Goal: Find specific page/section: Find specific page/section

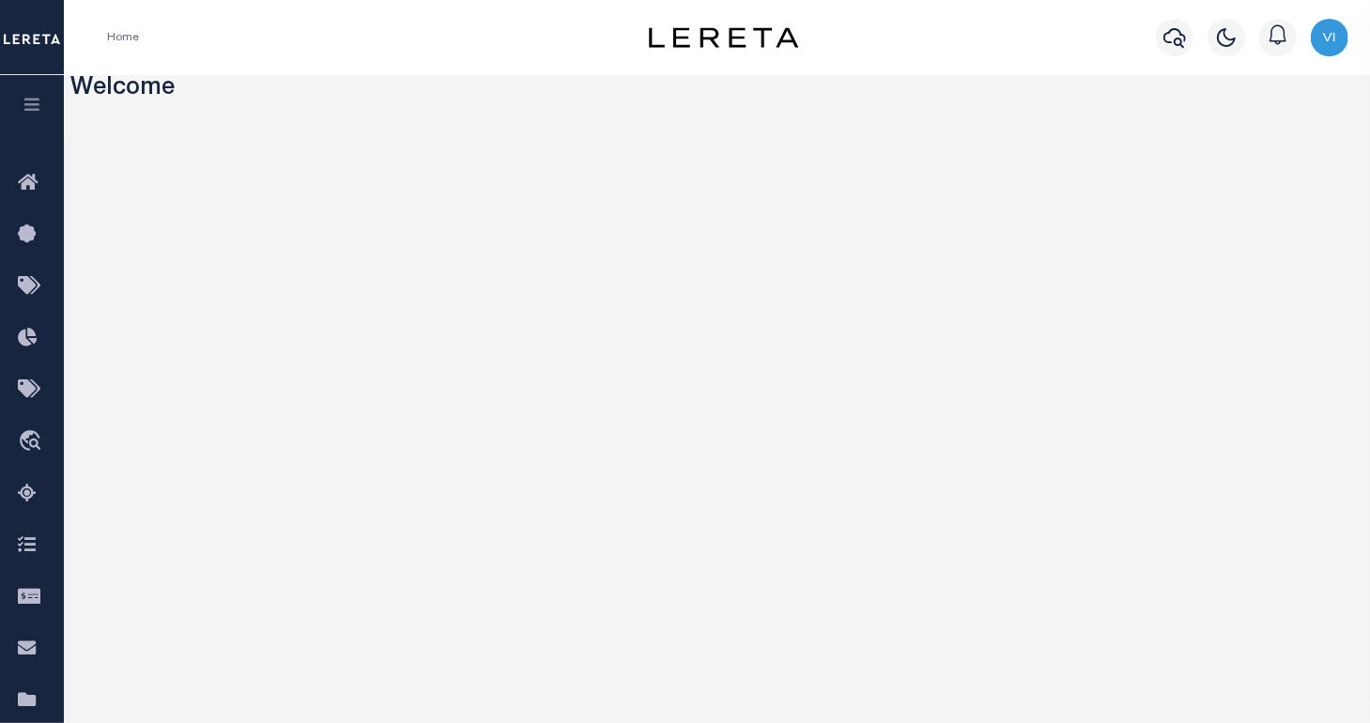
click at [24, 110] on icon "button" at bounding box center [33, 104] width 22 height 17
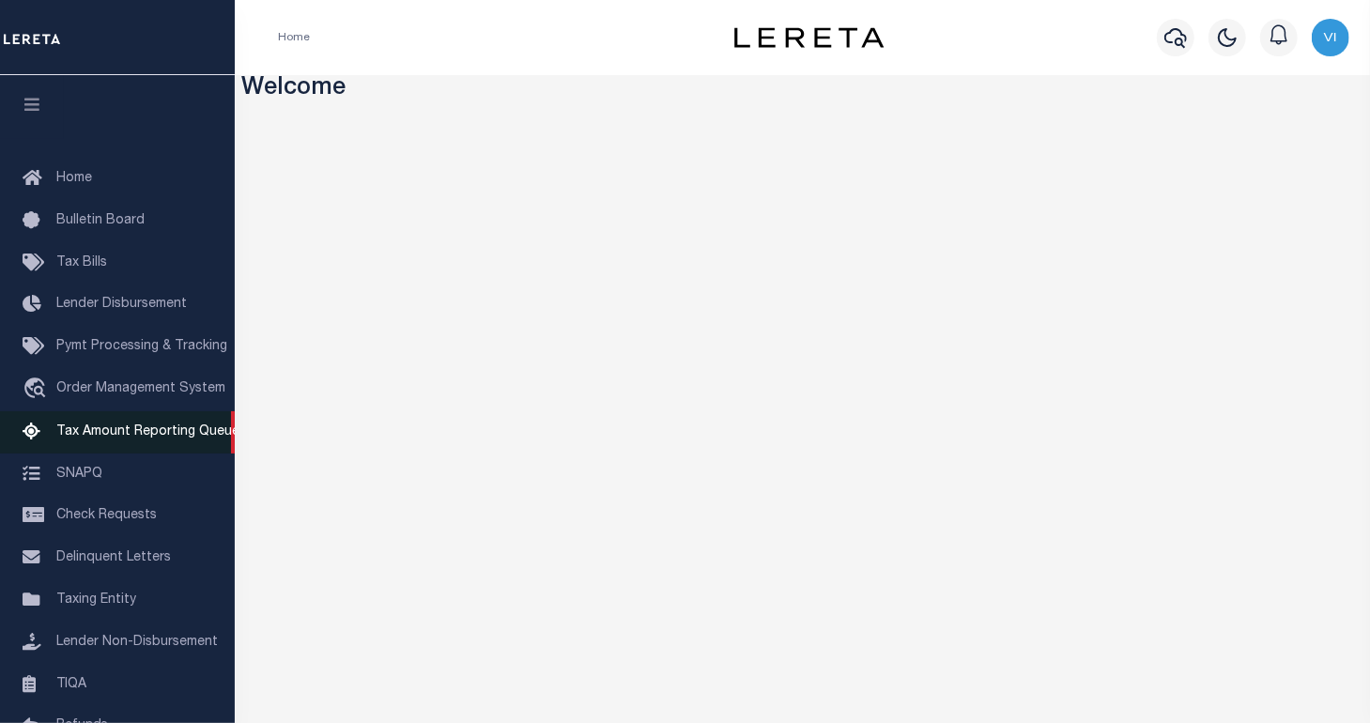
click at [104, 438] on span "Tax Amount Reporting Queue" at bounding box center [147, 431] width 183 height 13
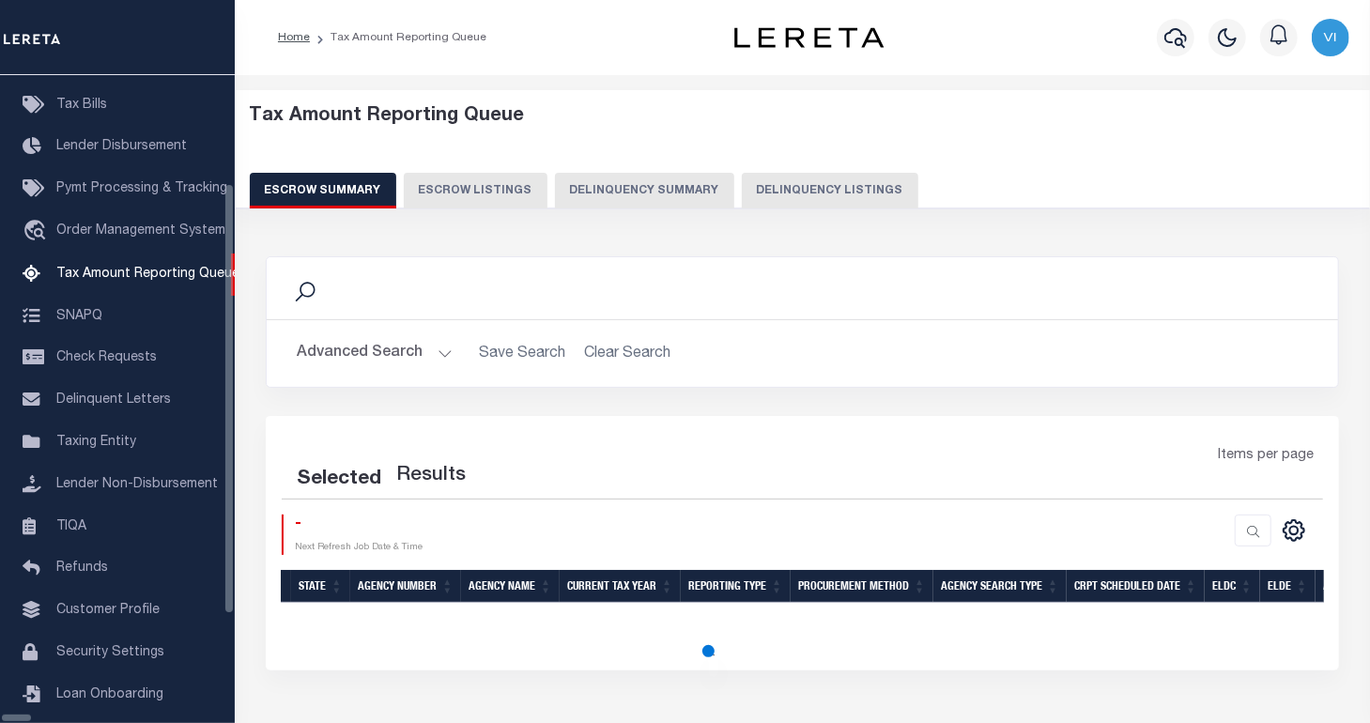
select select "100"
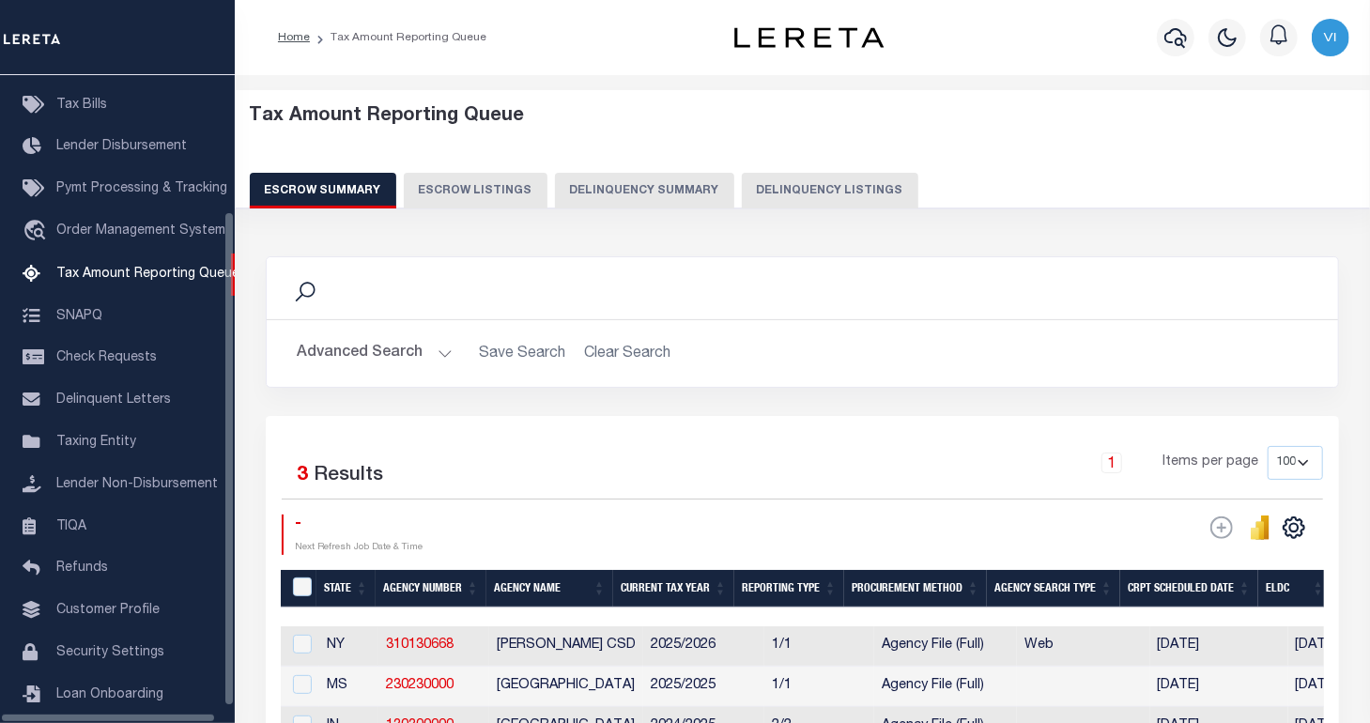
scroll to position [176, 0]
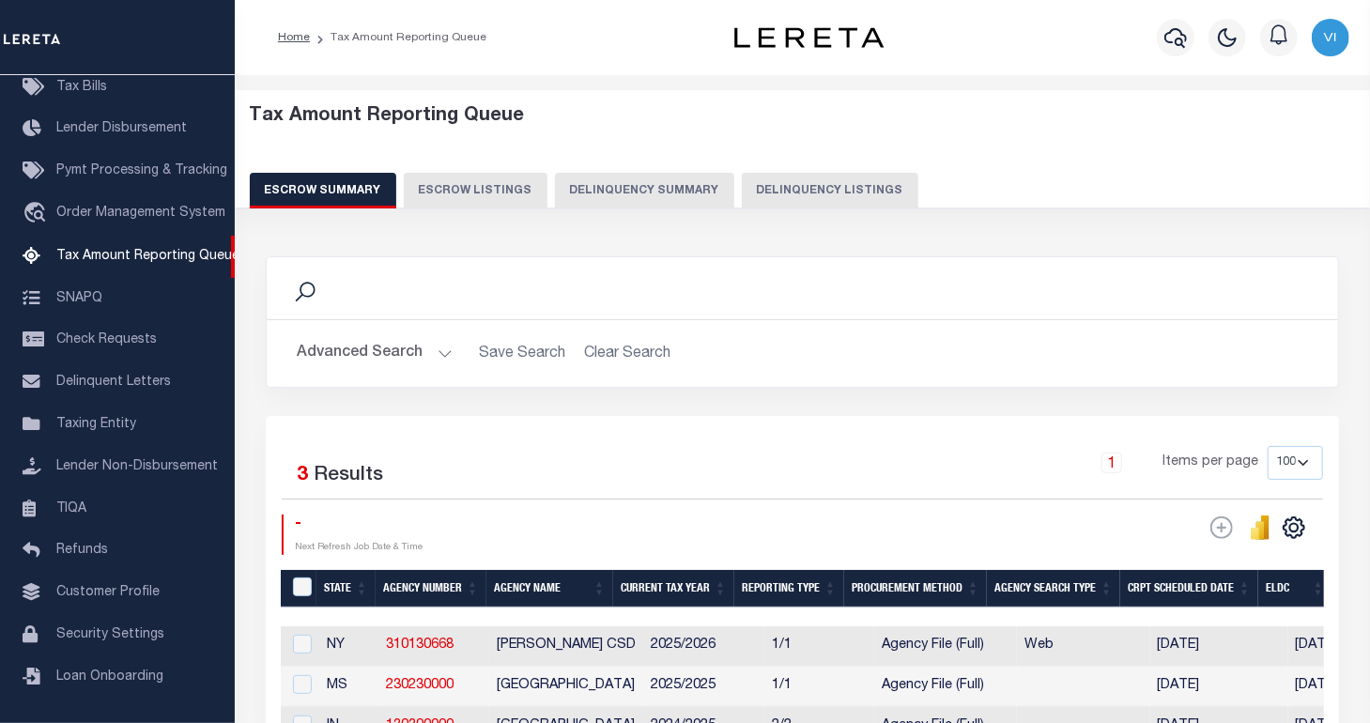
drag, startPoint x: 637, startPoint y: 197, endPoint x: 589, endPoint y: 188, distance: 48.8
click at [592, 188] on button "Delinquency Summary" at bounding box center [644, 191] width 179 height 36
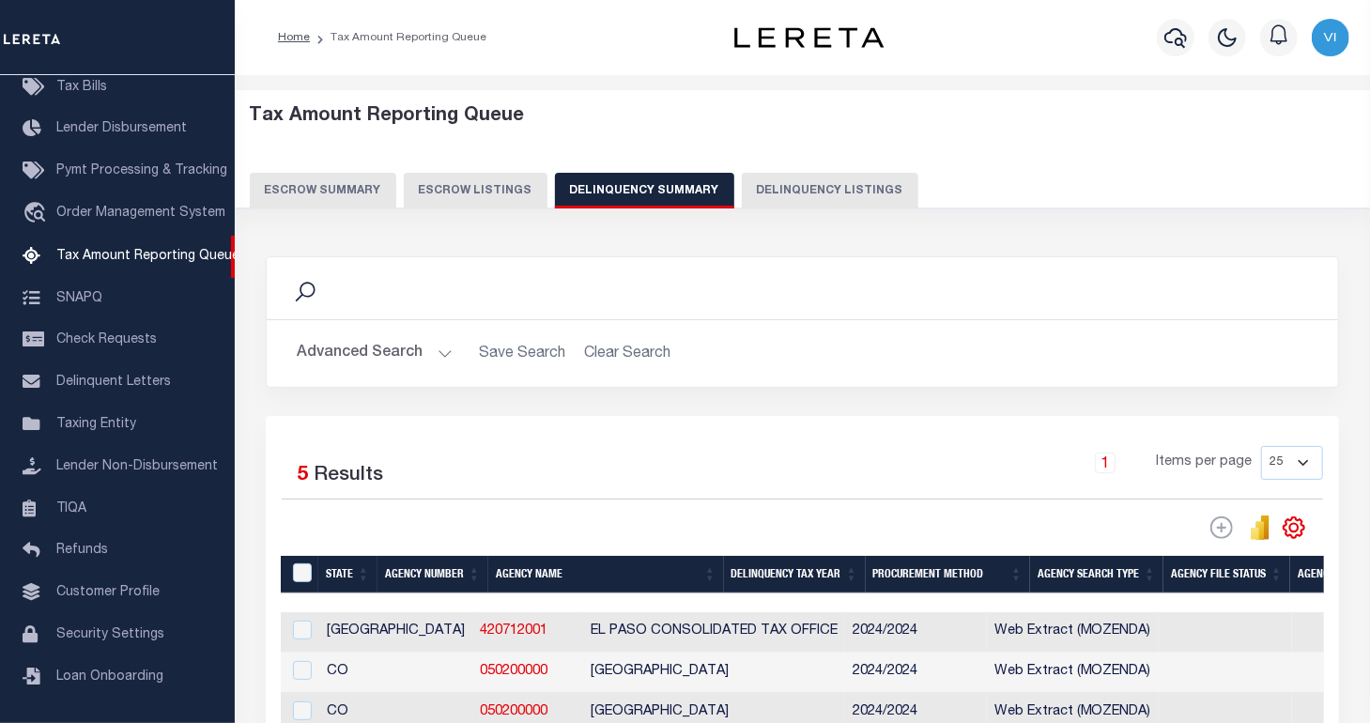
click at [582, 189] on button "Delinquency Summary" at bounding box center [644, 191] width 179 height 36
